Goal: Find specific page/section: Find specific page/section

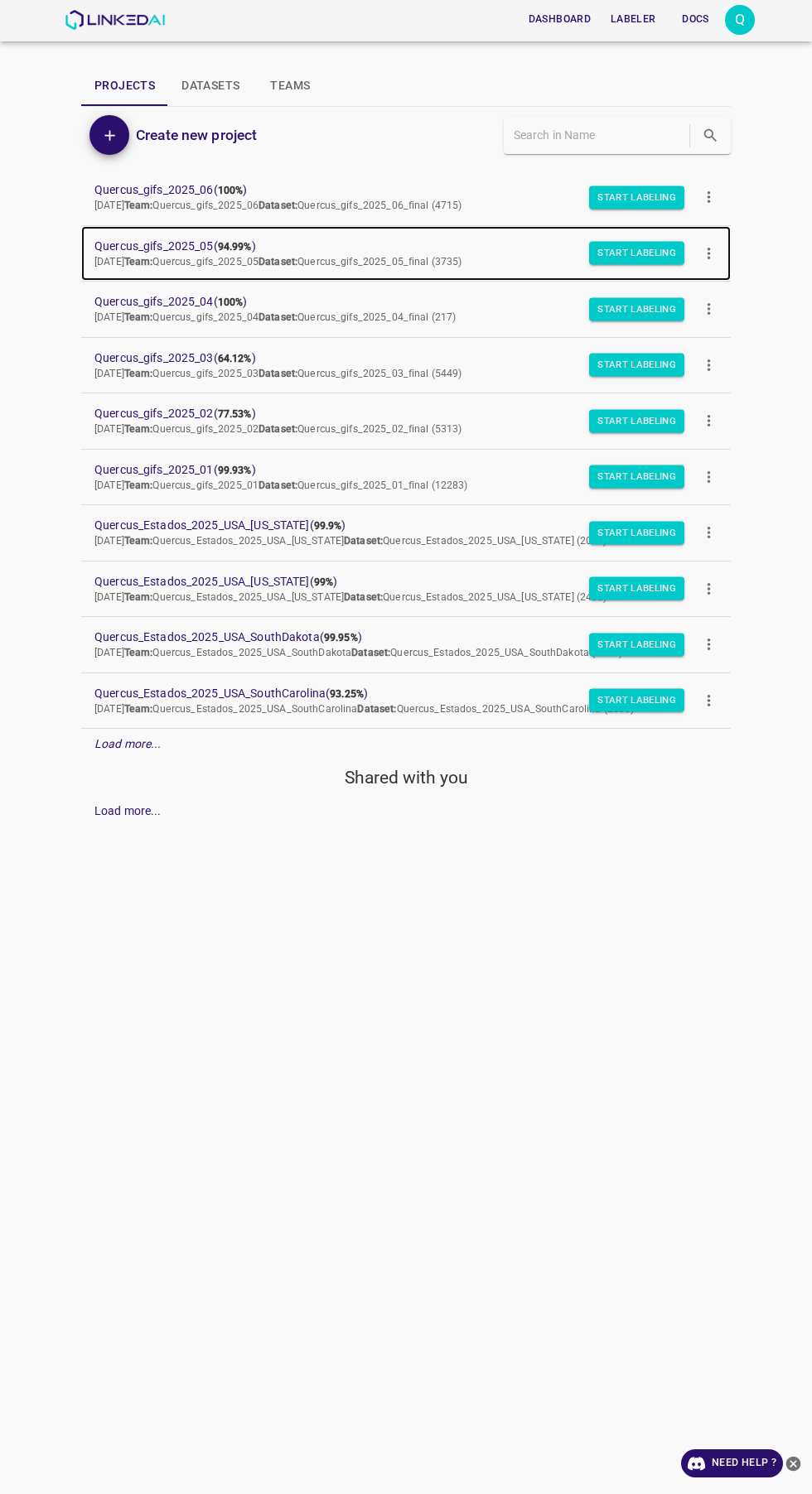
click at [209, 244] on span "Quercus_gifs_2025_05 ( 94.99% )" at bounding box center [393, 247] width 596 height 18
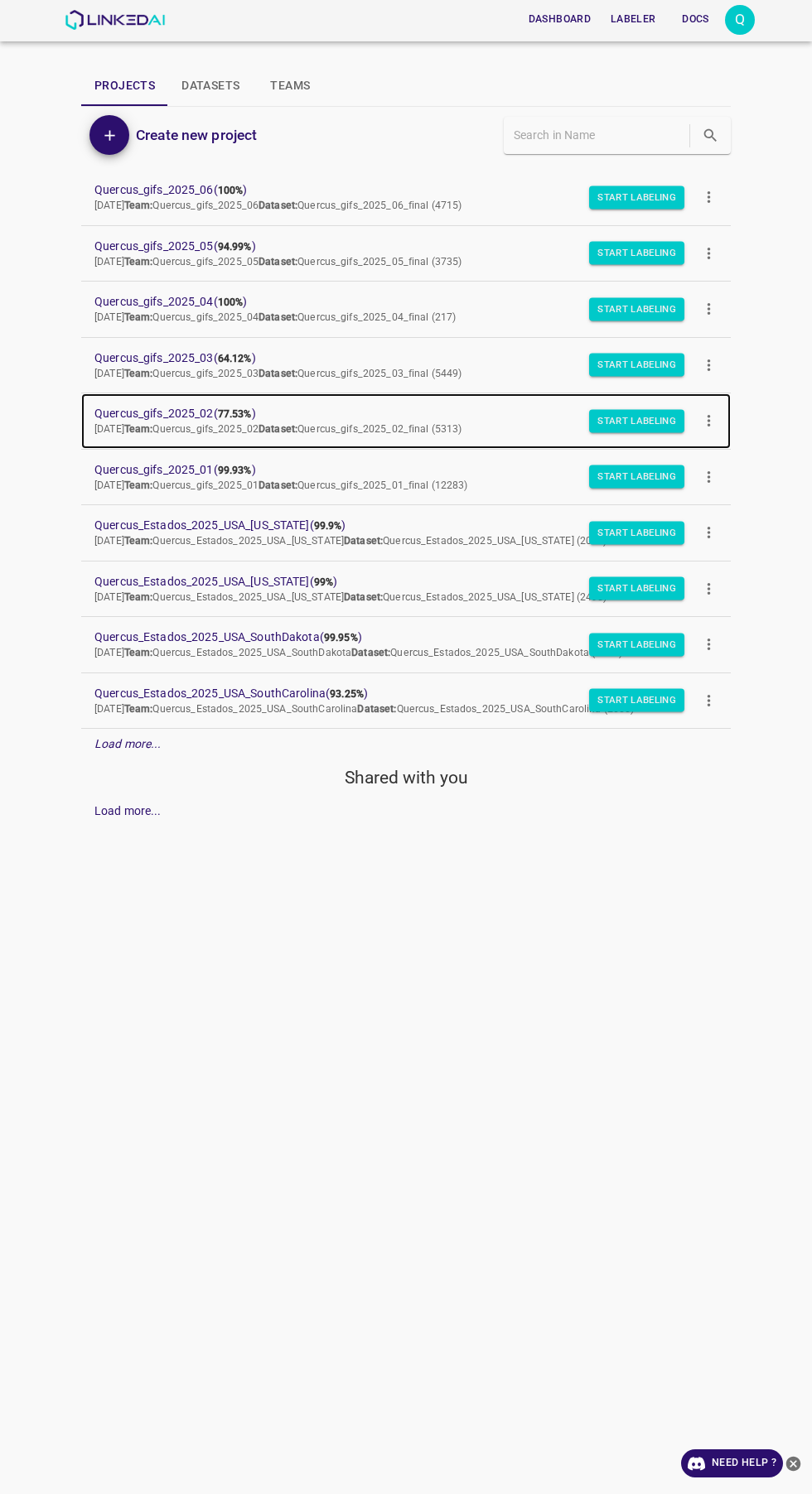
click at [219, 410] on span "Quercus_gifs_2025_02 ( 77.53% )" at bounding box center [393, 413] width 596 height 18
click at [152, 413] on span "Quercus_gifs_2025_02 ( 77.53% )" at bounding box center [393, 413] width 596 height 18
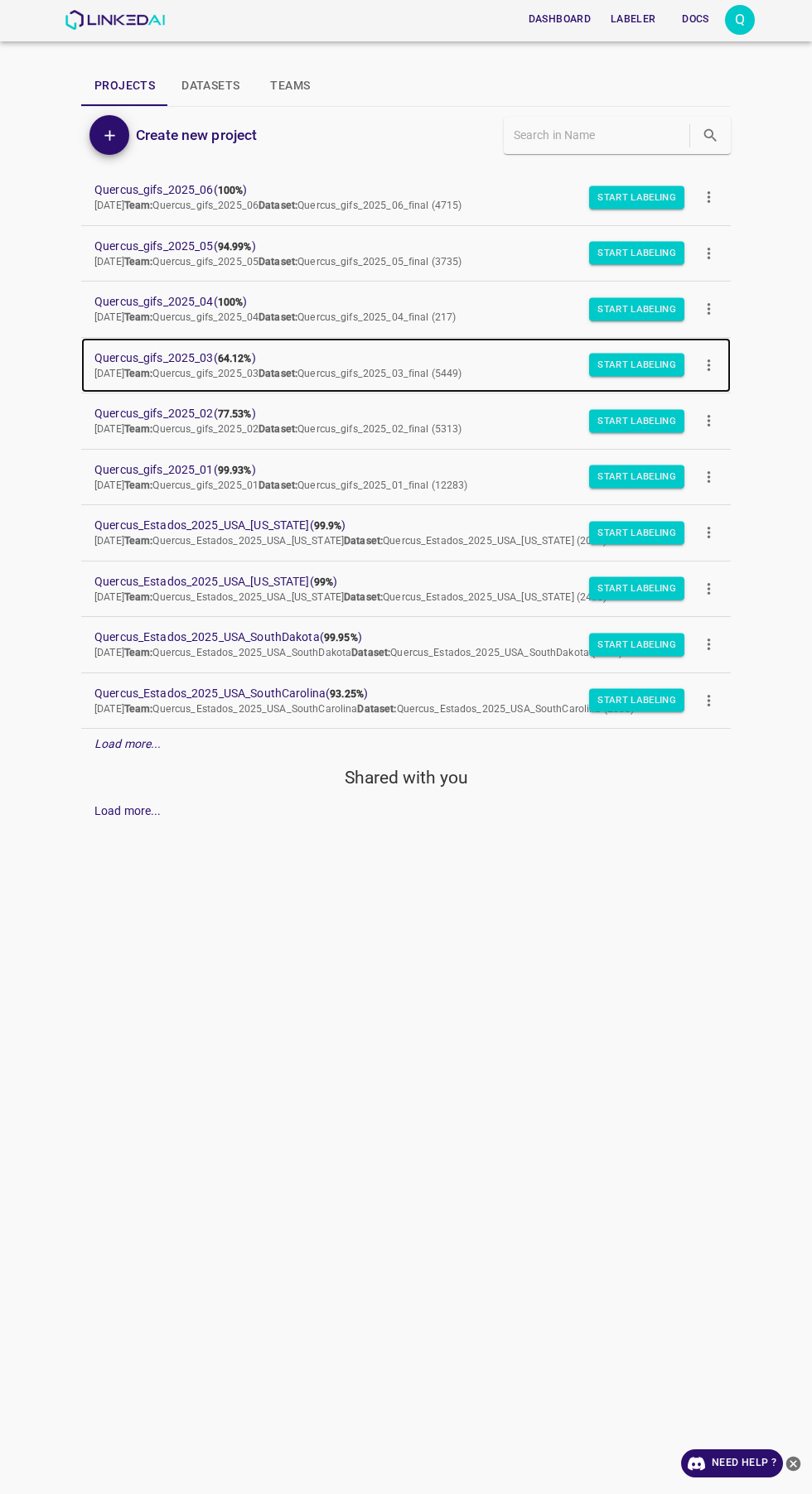
click at [203, 365] on span "Quercus_gifs_2025_03 ( 64.12% )" at bounding box center [393, 358] width 596 height 18
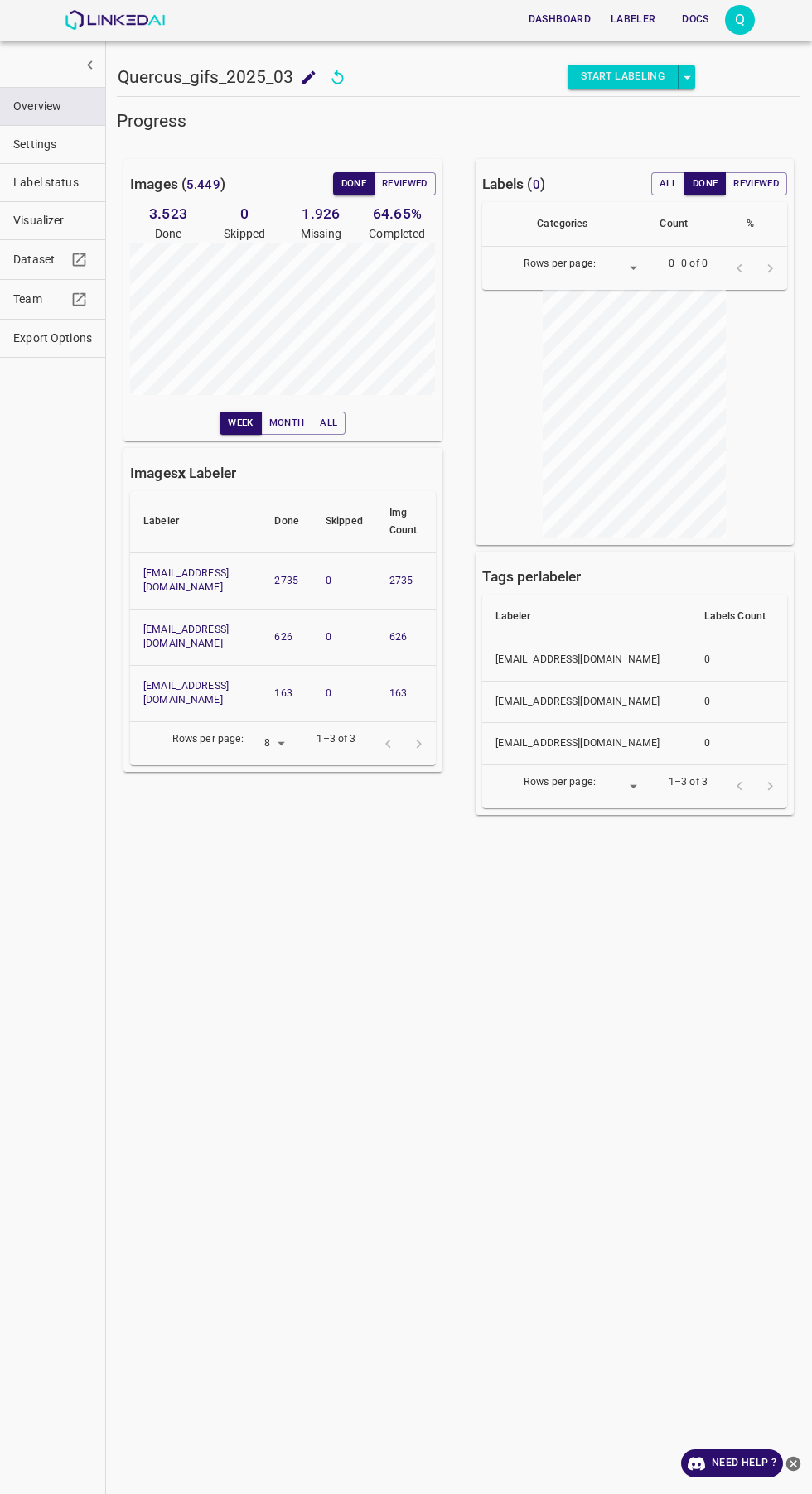
click at [210, 573] on link "[EMAIL_ADDRESS][DOMAIN_NAME]" at bounding box center [185, 580] width 85 height 27
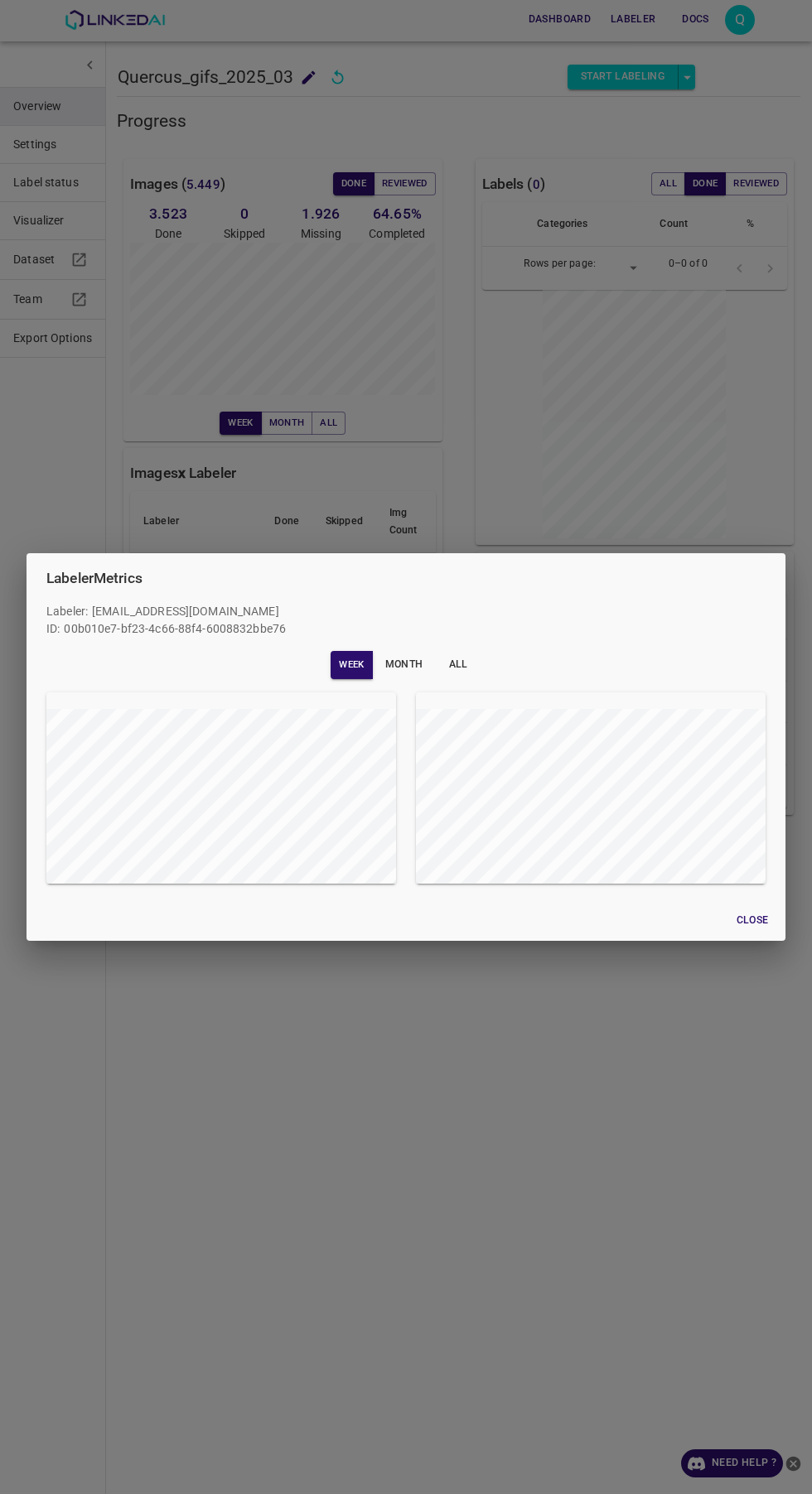
click at [222, 1144] on div "Labeler Metrics Labeler : [EMAIL_ADDRESS][DOMAIN_NAME] ID: 00b010e7-bf23-4c66-8…" at bounding box center [406, 747] width 812 height 1494
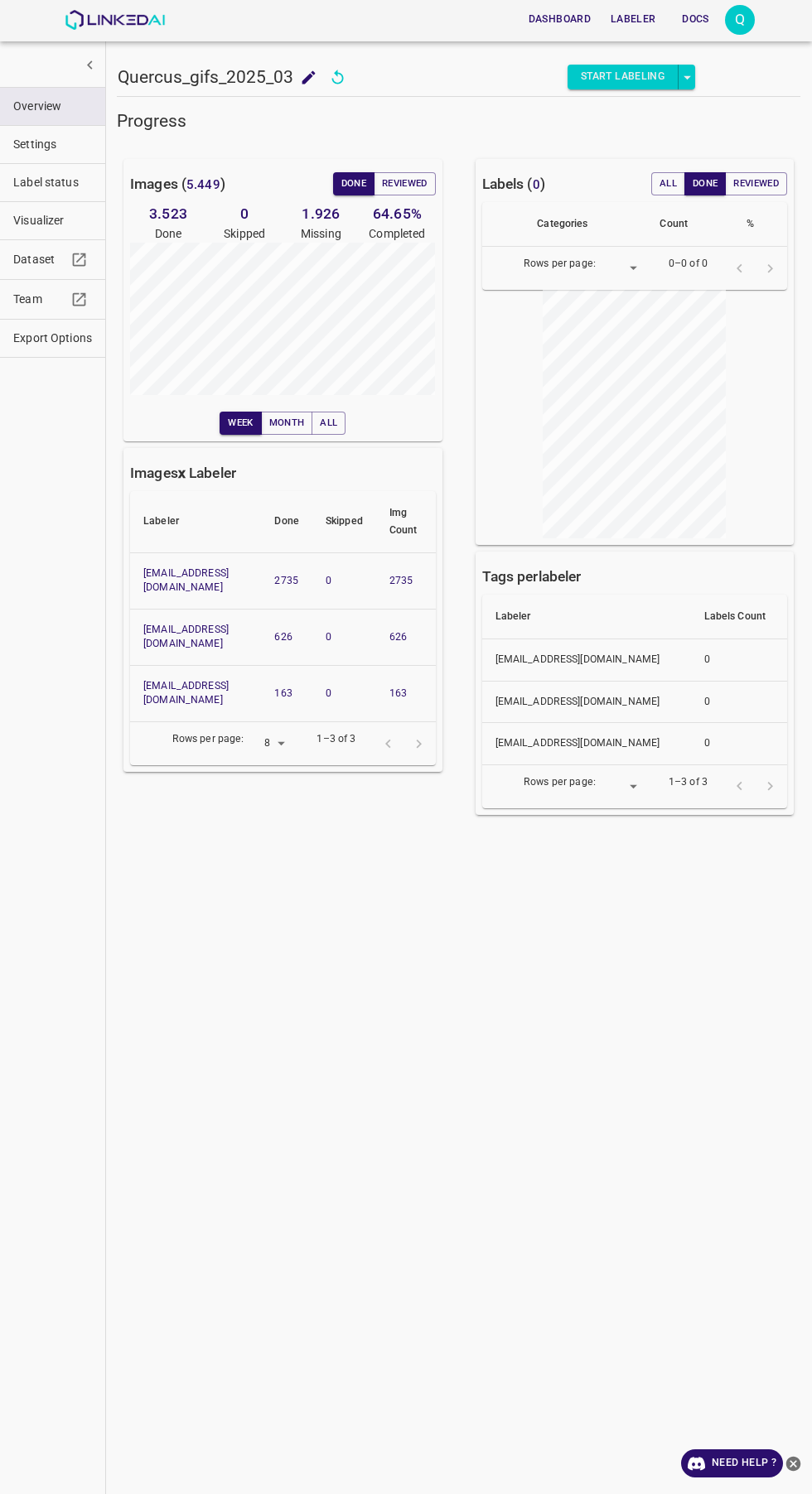
scroll to position [0, 28]
